Goal: Use online tool/utility: Utilize a website feature to perform a specific function

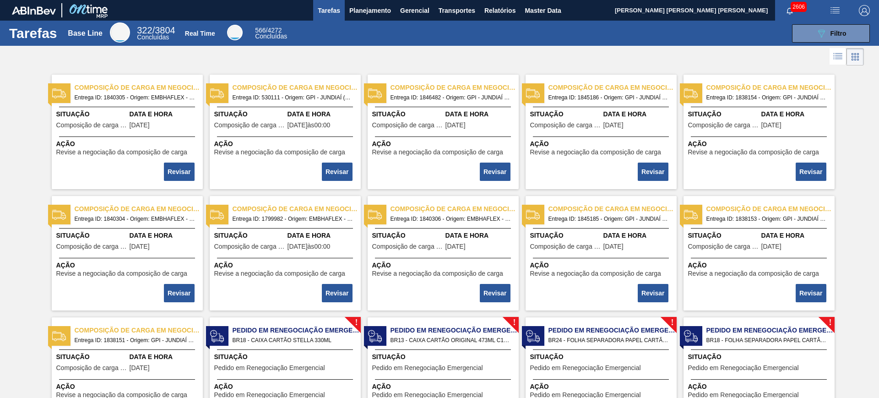
drag, startPoint x: 834, startPoint y: 9, endPoint x: 821, endPoint y: 21, distance: 17.5
click at [834, 9] on img "button" at bounding box center [834, 10] width 11 height 11
click at [803, 32] on li "Upload de Volumes" at bounding box center [831, 32] width 79 height 16
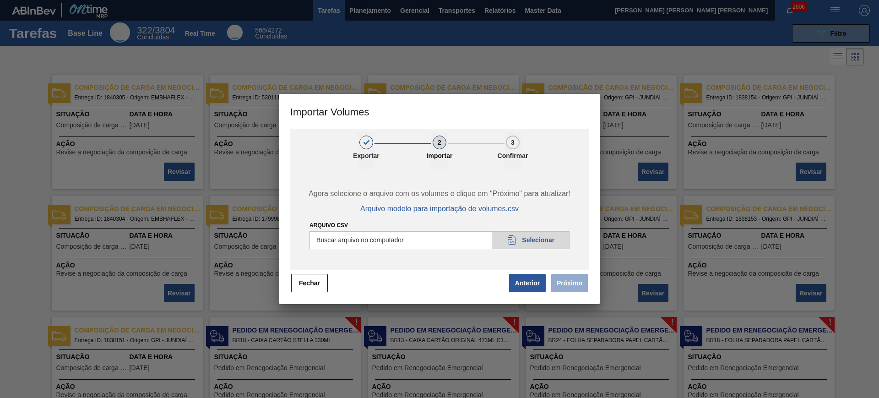
click at [422, 239] on input "Arquivo csv" at bounding box center [439, 240] width 260 height 18
type input "C:\fakepath\PedidoVolumeModeloImportacao (4).csv"
click at [566, 279] on button "Próximo" at bounding box center [569, 283] width 37 height 18
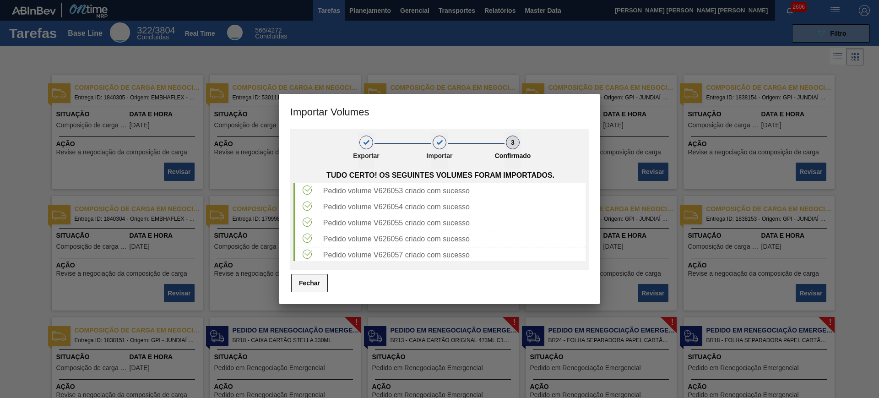
click at [321, 278] on button "Fechar" at bounding box center [309, 283] width 37 height 18
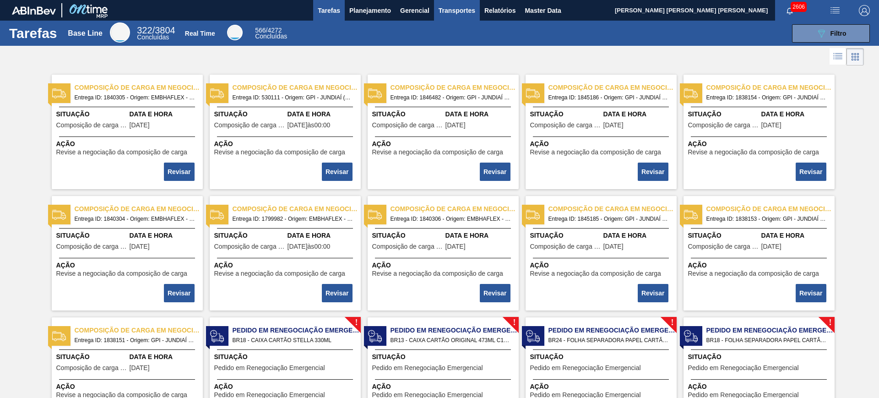
click at [448, 14] on span "Transportes" at bounding box center [456, 10] width 37 height 11
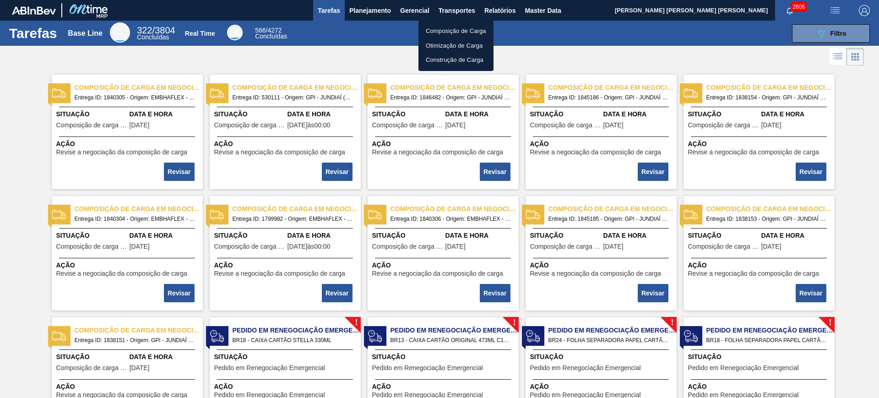
click at [447, 41] on li "Otimização de Carga" at bounding box center [455, 45] width 75 height 15
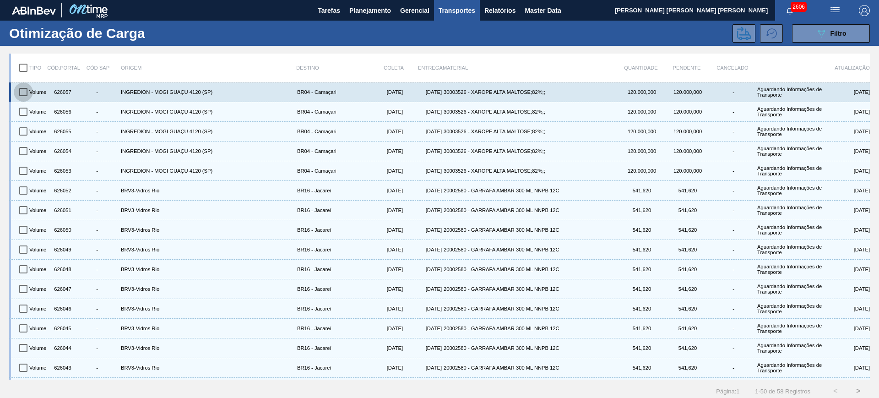
click at [24, 93] on input "checkbox" at bounding box center [23, 91] width 19 height 19
checkbox input "true"
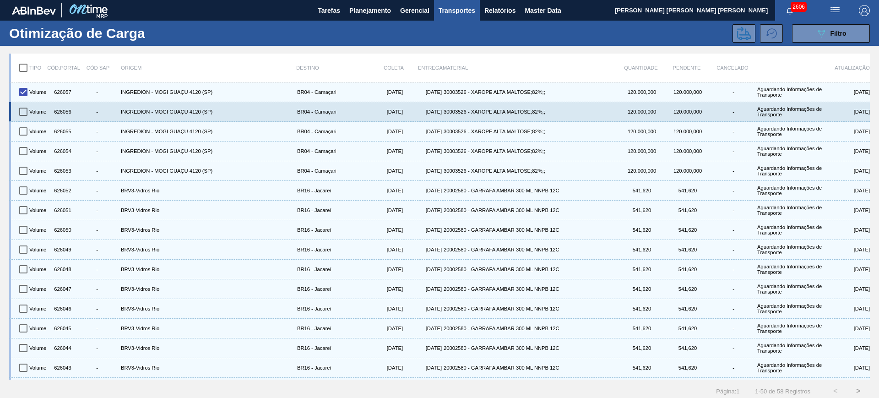
click at [25, 109] on input "checkbox" at bounding box center [23, 111] width 19 height 19
checkbox input "true"
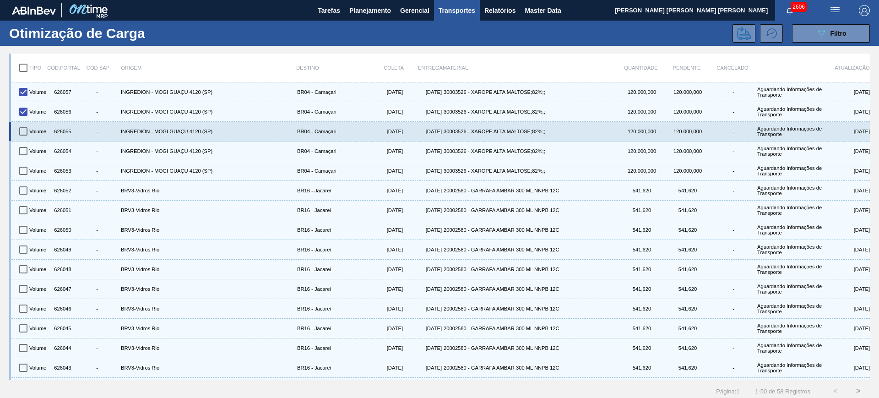
click at [29, 126] on input "checkbox" at bounding box center [23, 131] width 19 height 19
checkbox input "true"
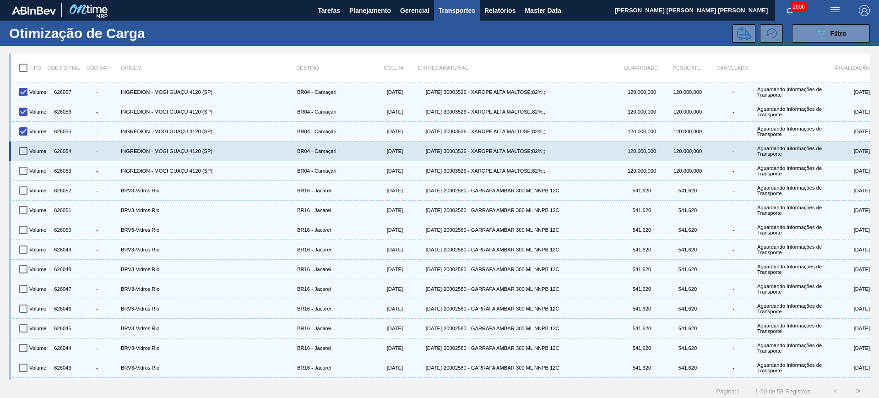
click at [24, 148] on input "checkbox" at bounding box center [23, 150] width 19 height 19
checkbox input "true"
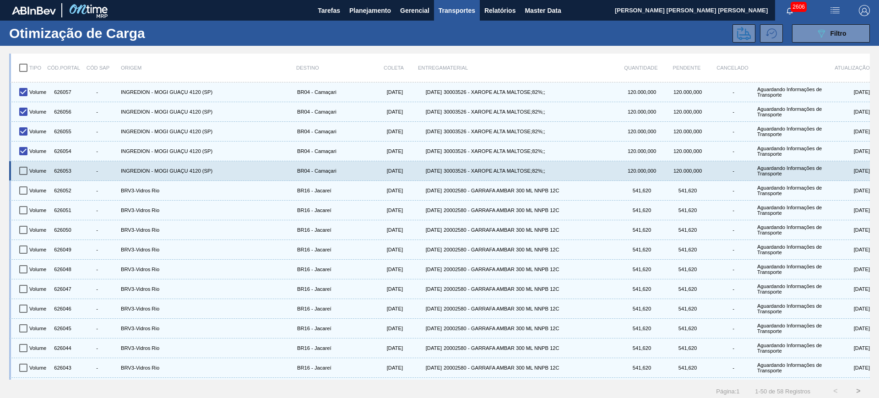
click at [24, 168] on input "checkbox" at bounding box center [23, 170] width 19 height 19
checkbox input "true"
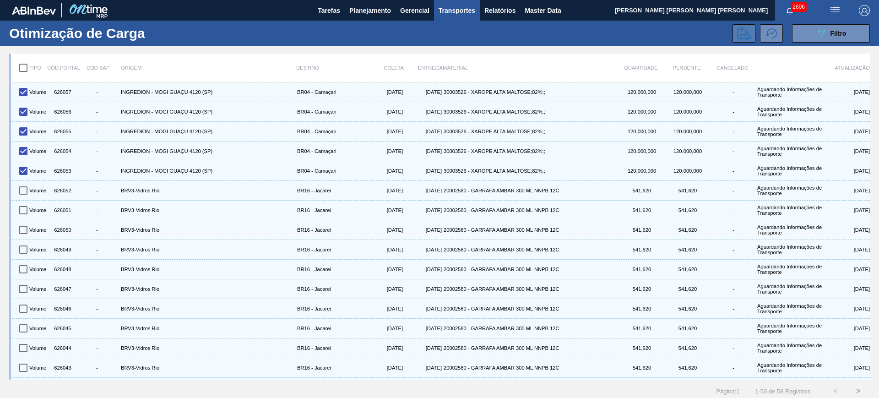
click at [742, 32] on icon at bounding box center [744, 34] width 14 height 14
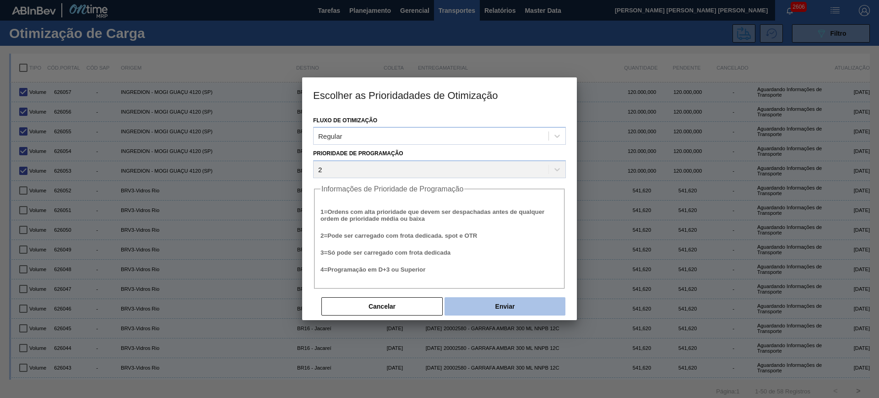
click at [539, 297] on button "Enviar" at bounding box center [504, 306] width 121 height 18
